Goal: Task Accomplishment & Management: Use online tool/utility

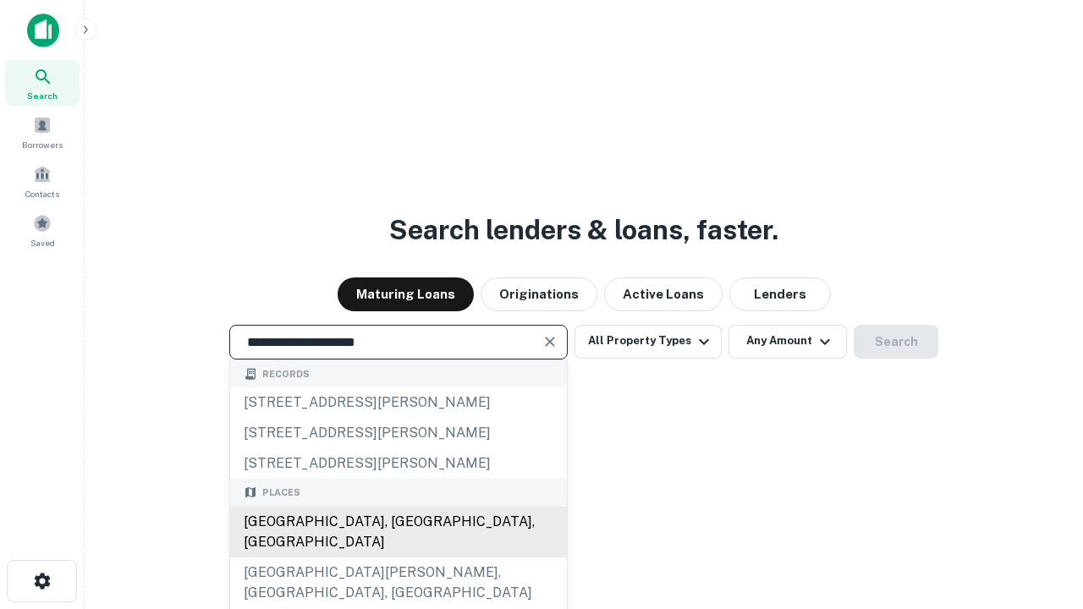
click at [398, 558] on div "[GEOGRAPHIC_DATA], [GEOGRAPHIC_DATA], [GEOGRAPHIC_DATA]" at bounding box center [398, 532] width 337 height 51
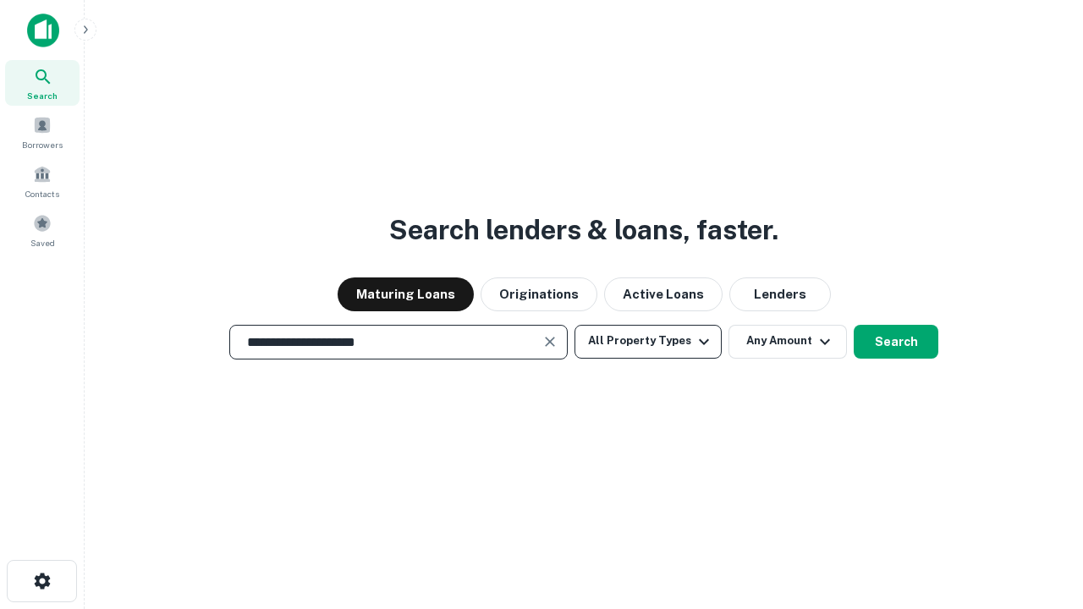
type input "**********"
click at [648, 341] on button "All Property Types" at bounding box center [648, 342] width 147 height 34
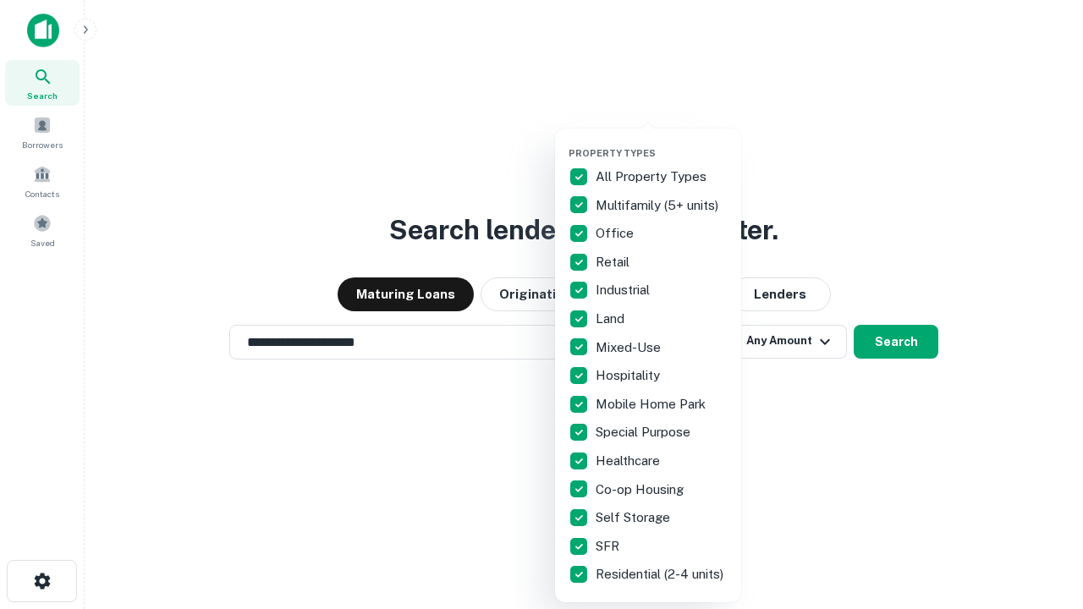
click at [662, 142] on button "button" at bounding box center [662, 142] width 186 height 1
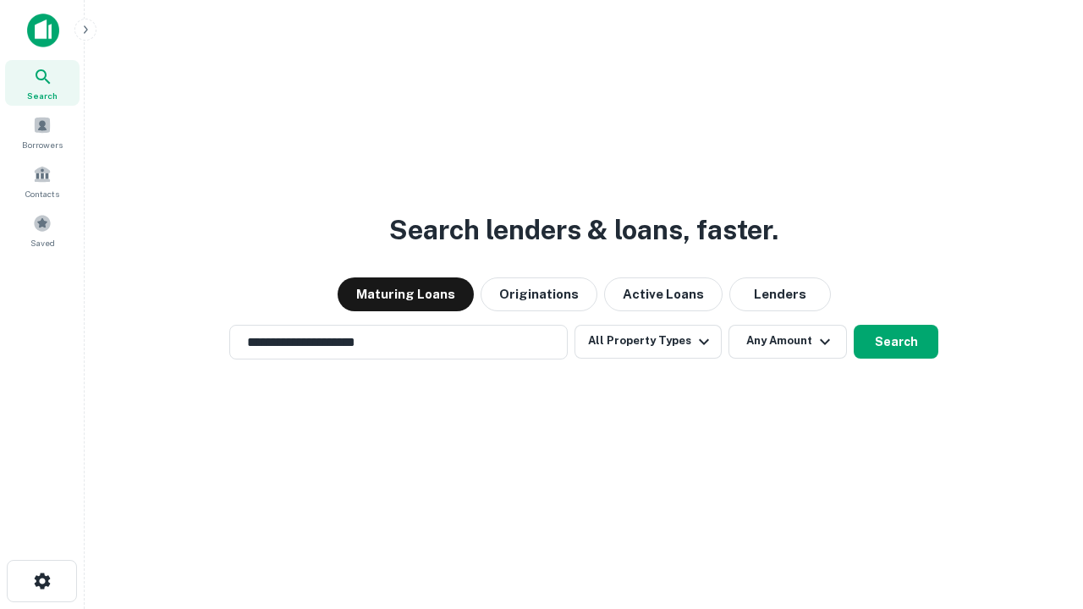
scroll to position [26, 0]
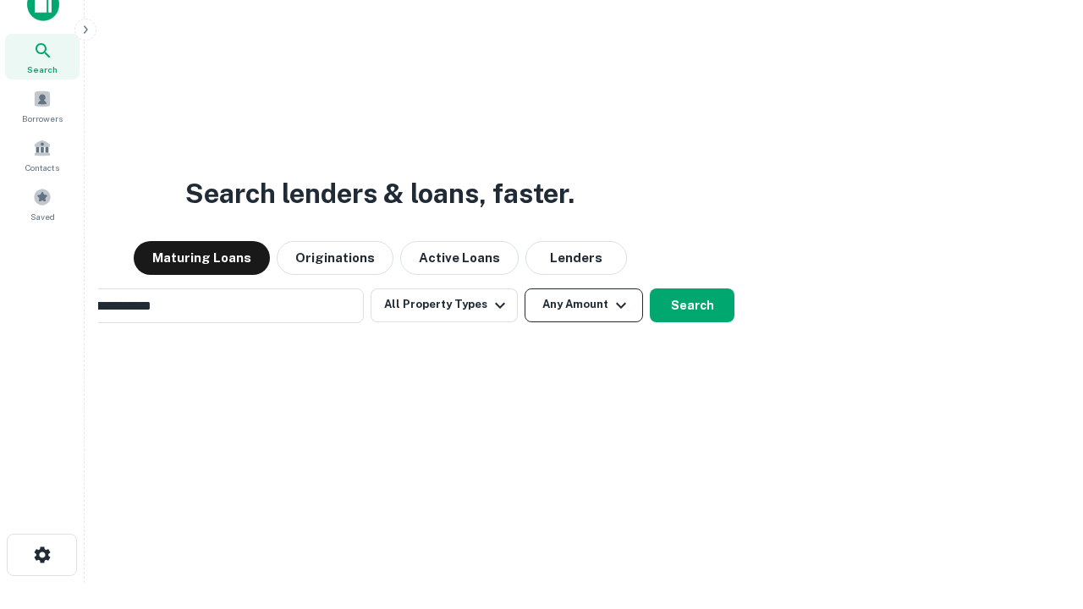
click at [525, 289] on button "Any Amount" at bounding box center [584, 306] width 118 height 34
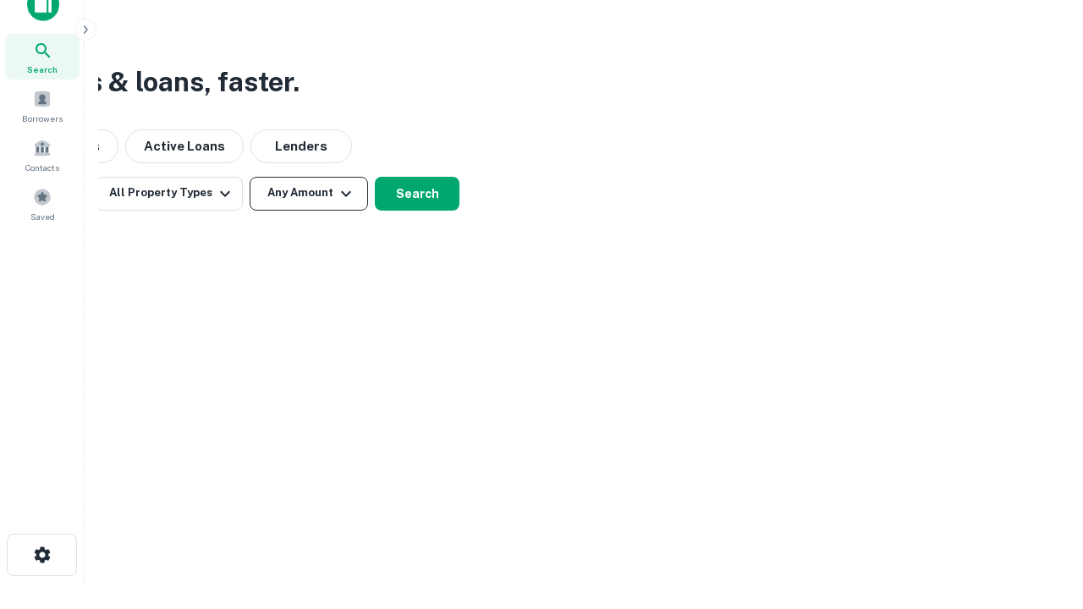
scroll to position [27, 0]
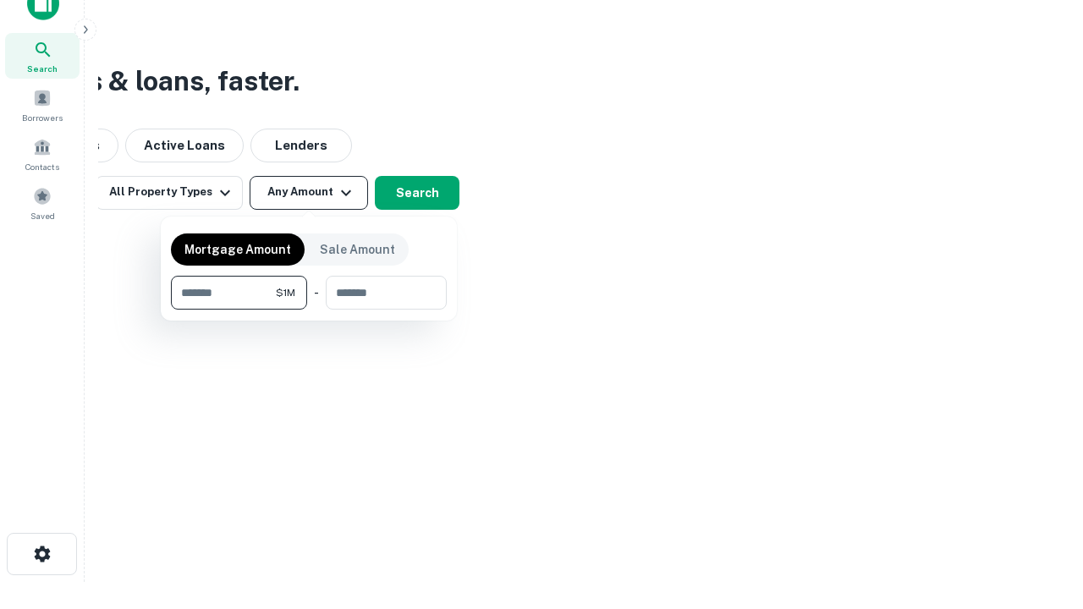
type input "*******"
click at [309, 310] on button "button" at bounding box center [309, 310] width 276 height 1
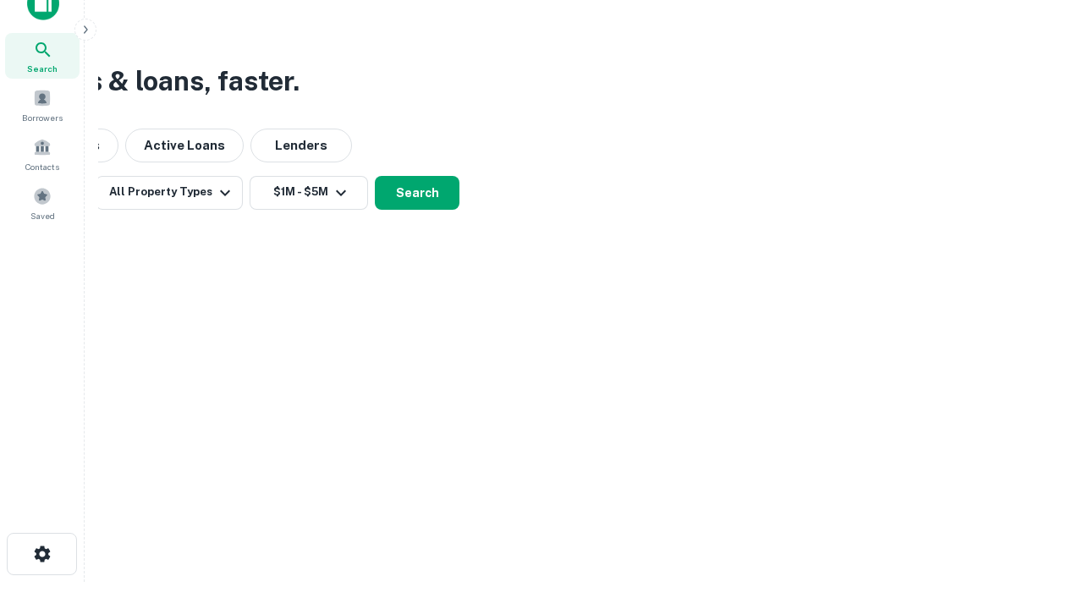
scroll to position [26, 0]
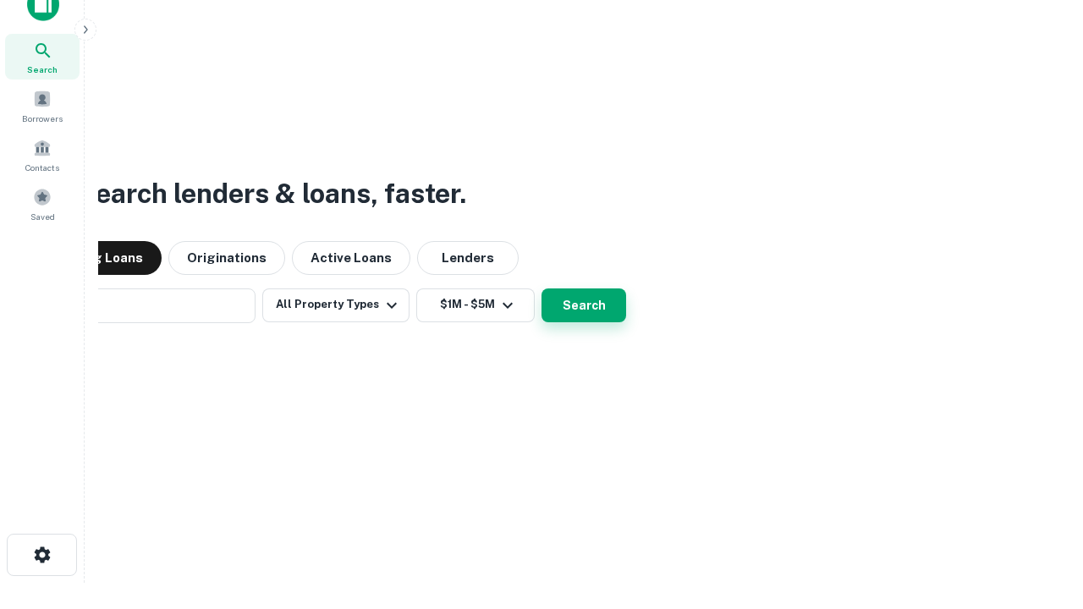
click at [542, 289] on button "Search" at bounding box center [584, 306] width 85 height 34
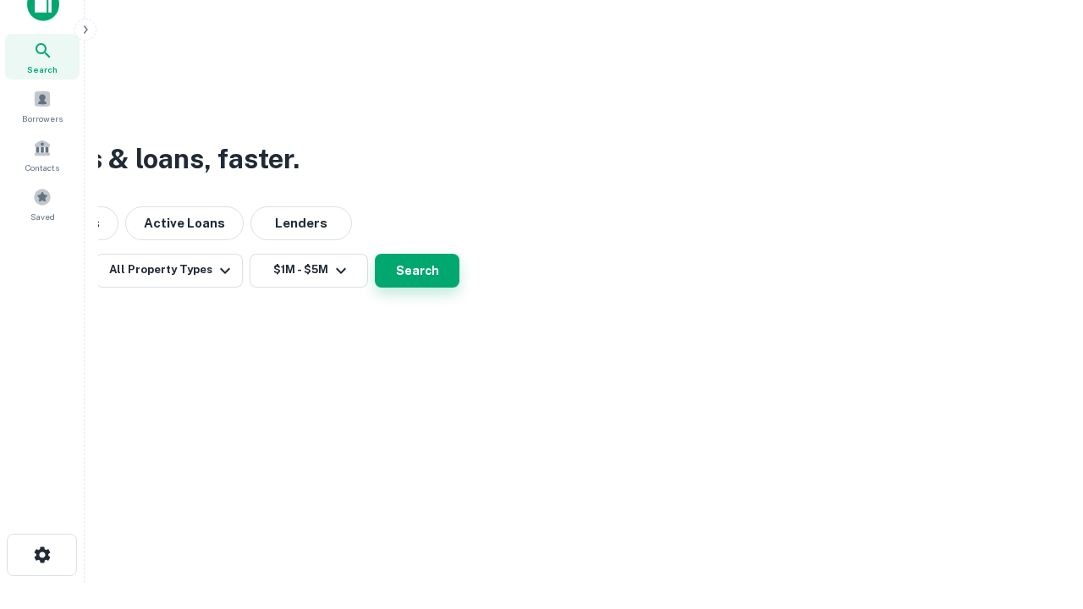
scroll to position [27, 0]
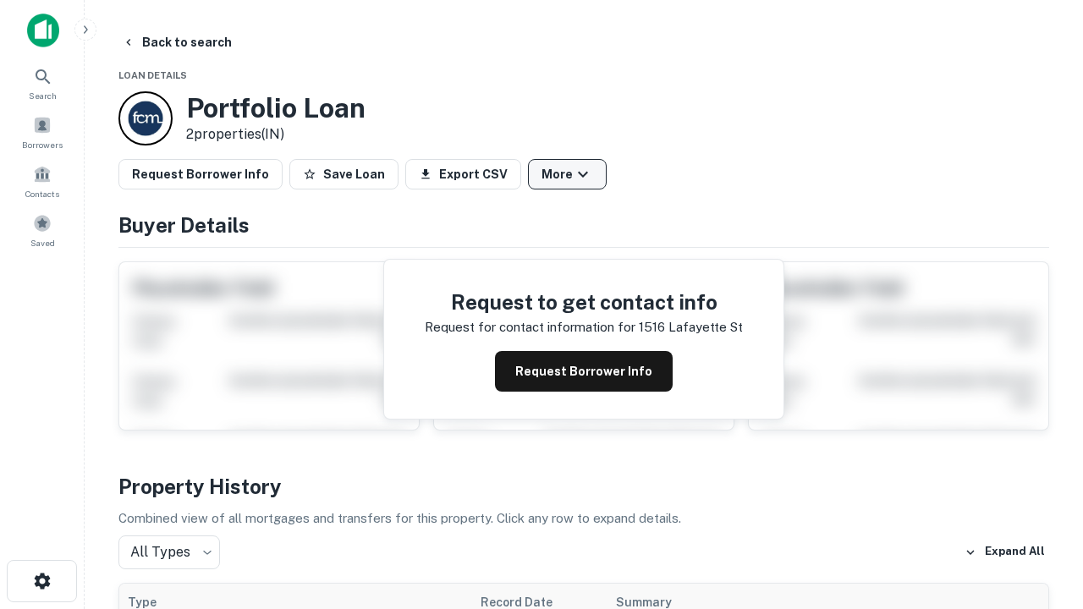
click at [567, 174] on button "More" at bounding box center [567, 174] width 79 height 30
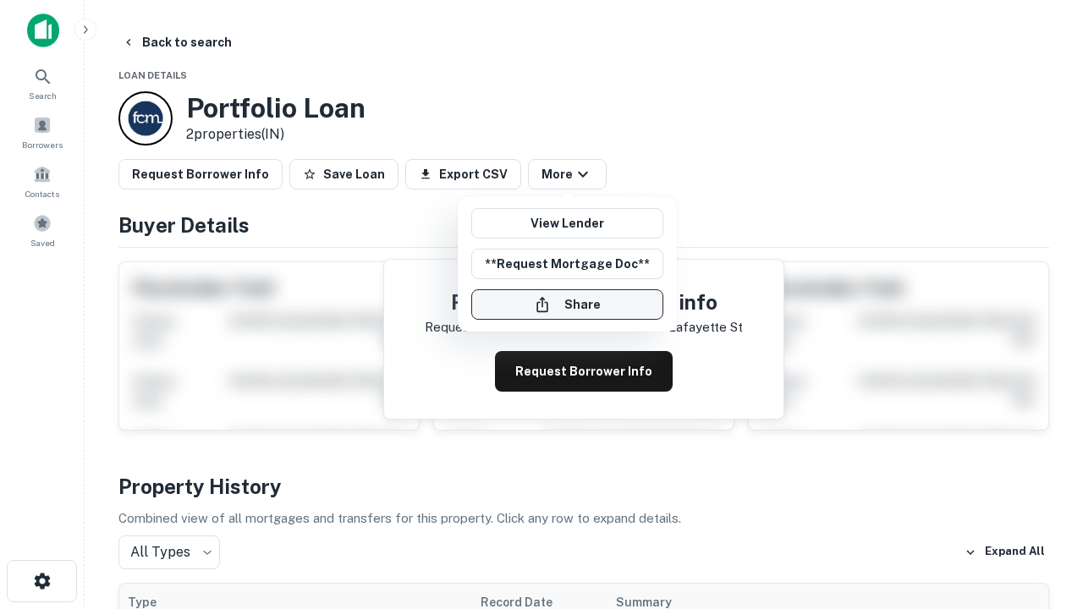
click at [567, 305] on button "Share" at bounding box center [567, 304] width 192 height 30
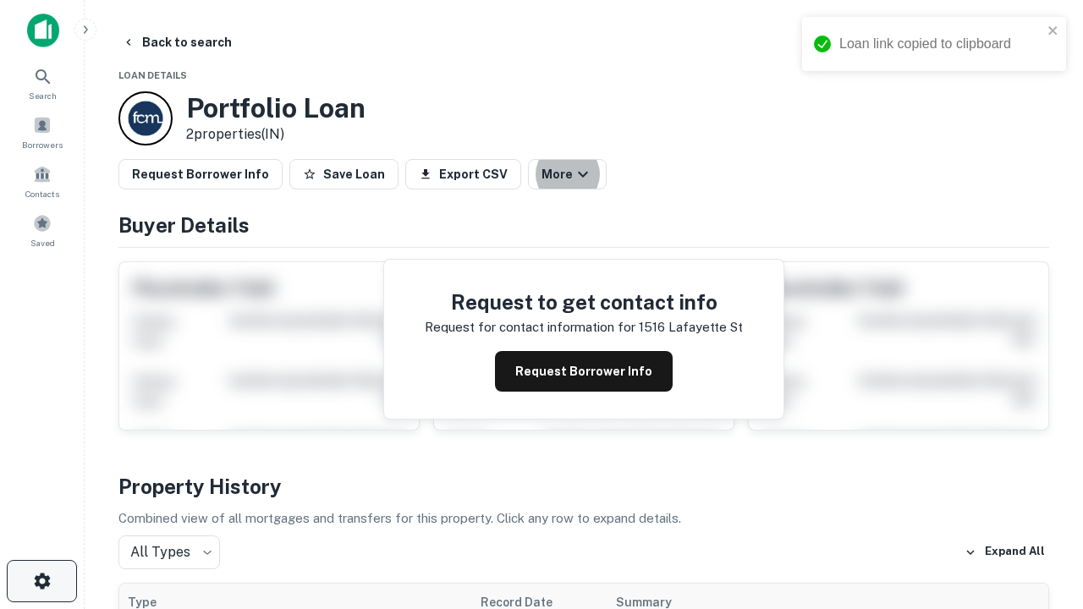
click at [41, 581] on icon "button" at bounding box center [42, 581] width 20 height 20
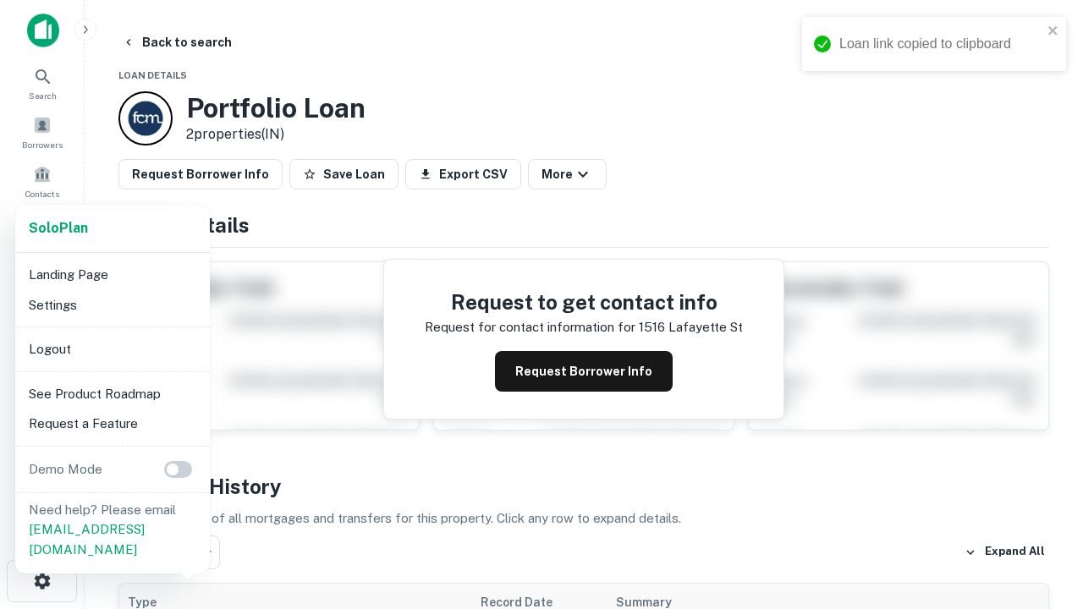
click at [112, 349] on li "Logout" at bounding box center [112, 349] width 181 height 30
